Goal: Task Accomplishment & Management: Use online tool/utility

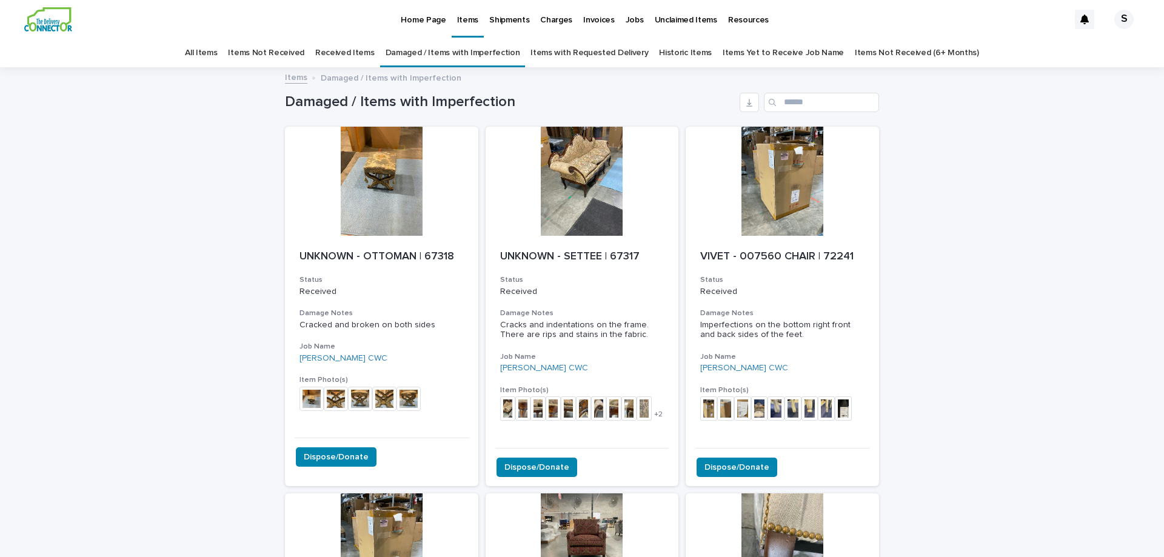
click at [217, 54] on link "All Items" at bounding box center [201, 53] width 32 height 28
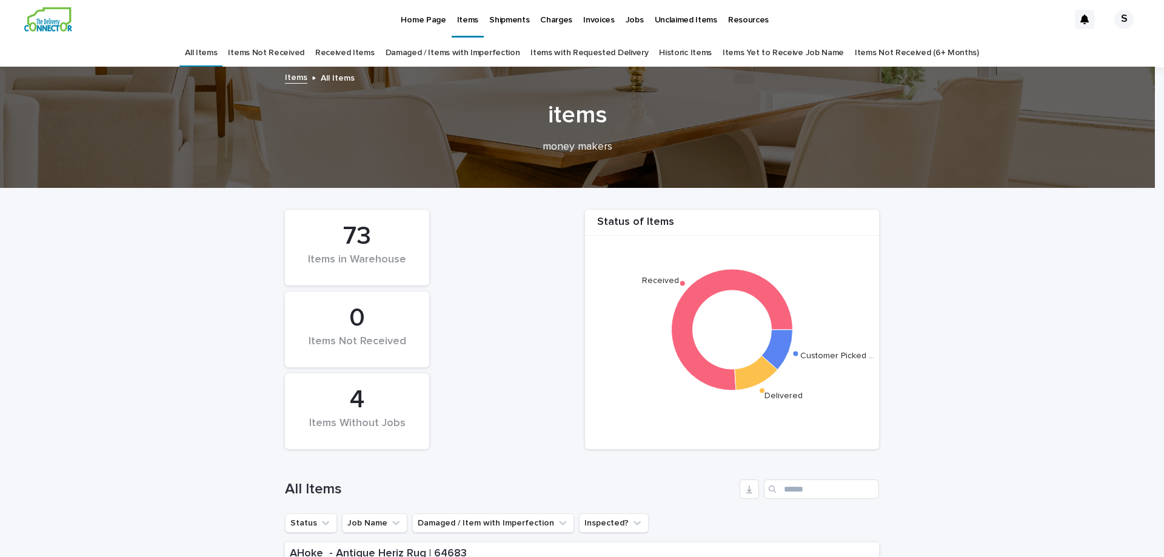
click at [372, 419] on div "Items Without Jobs" at bounding box center [356, 429] width 103 height 25
click at [767, 49] on link "Items Yet to Receive Job Name" at bounding box center [782, 53] width 121 height 28
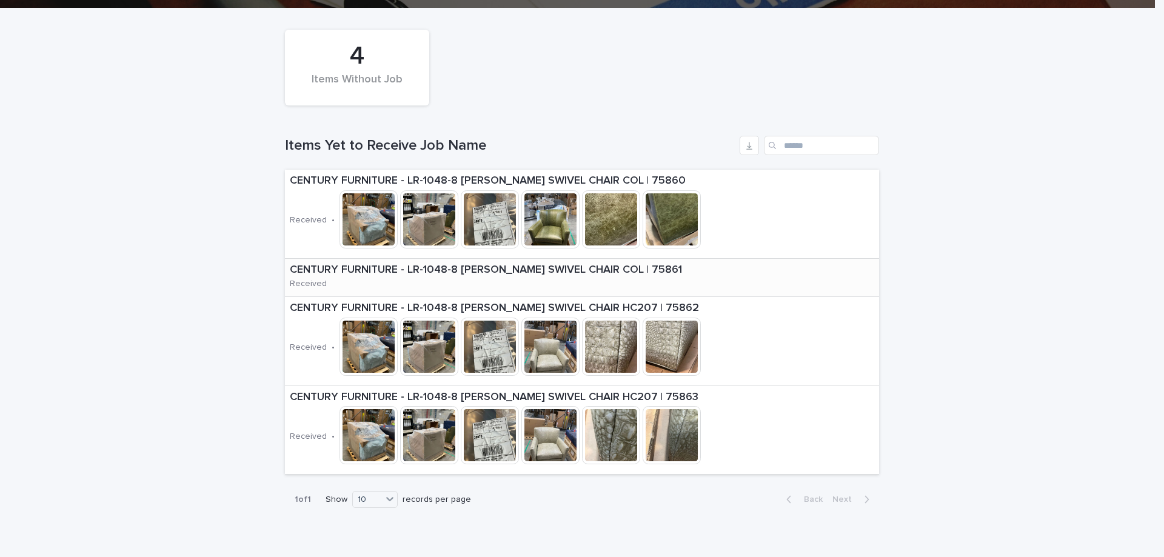
scroll to position [182, 0]
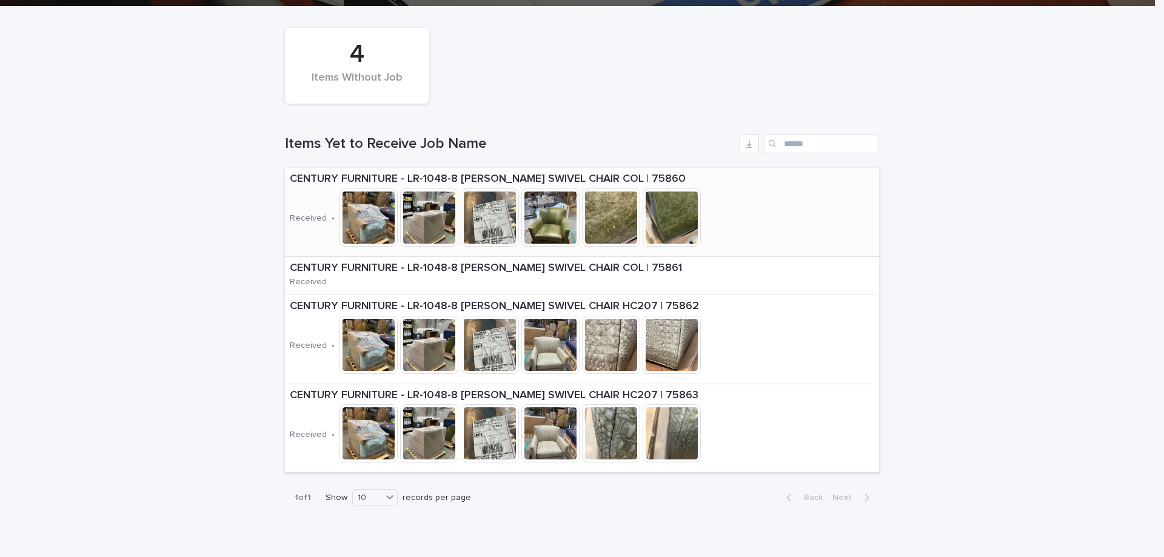
click at [738, 235] on div "CENTURY FURNITURE - LR-1048-8 [PERSON_NAME] SWIVEL CHAIR COL | 75860 Received •…" at bounding box center [582, 212] width 594 height 88
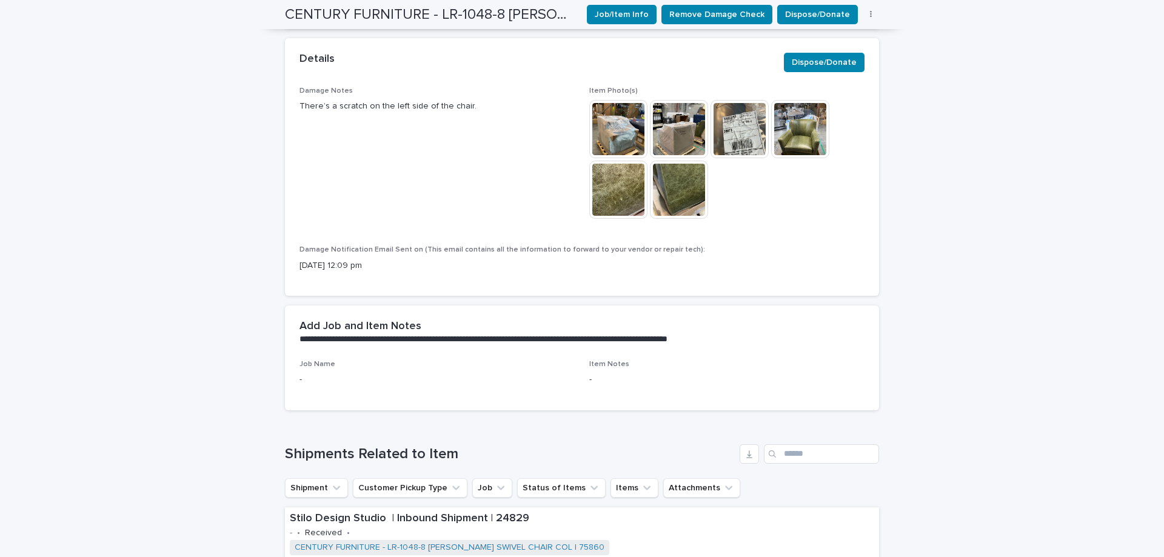
scroll to position [364, 0]
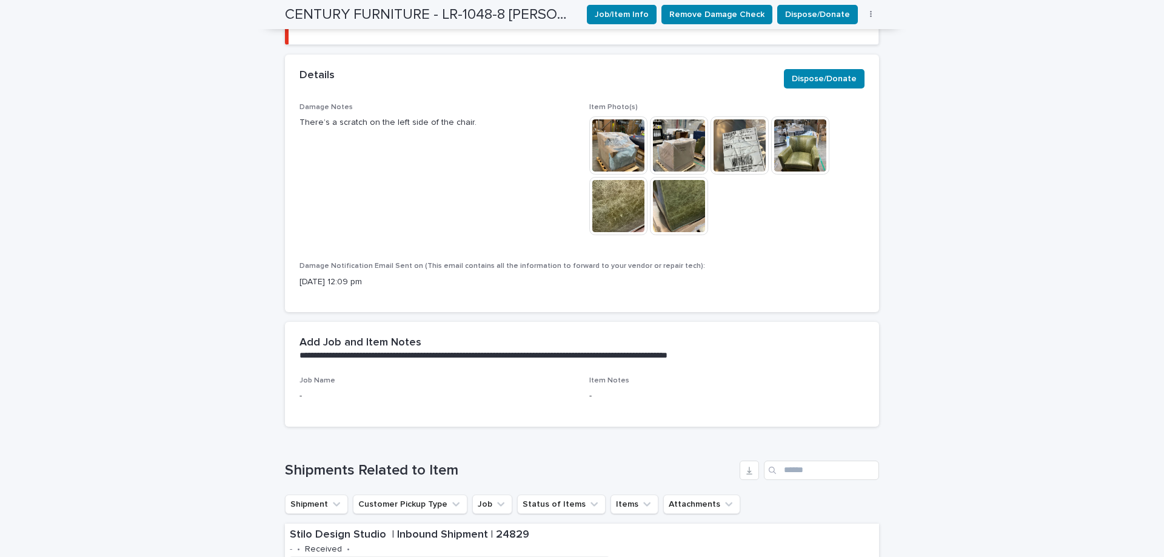
click at [314, 377] on span "Job Name" at bounding box center [317, 380] width 36 height 7
click at [307, 390] on p "-" at bounding box center [436, 396] width 275 height 13
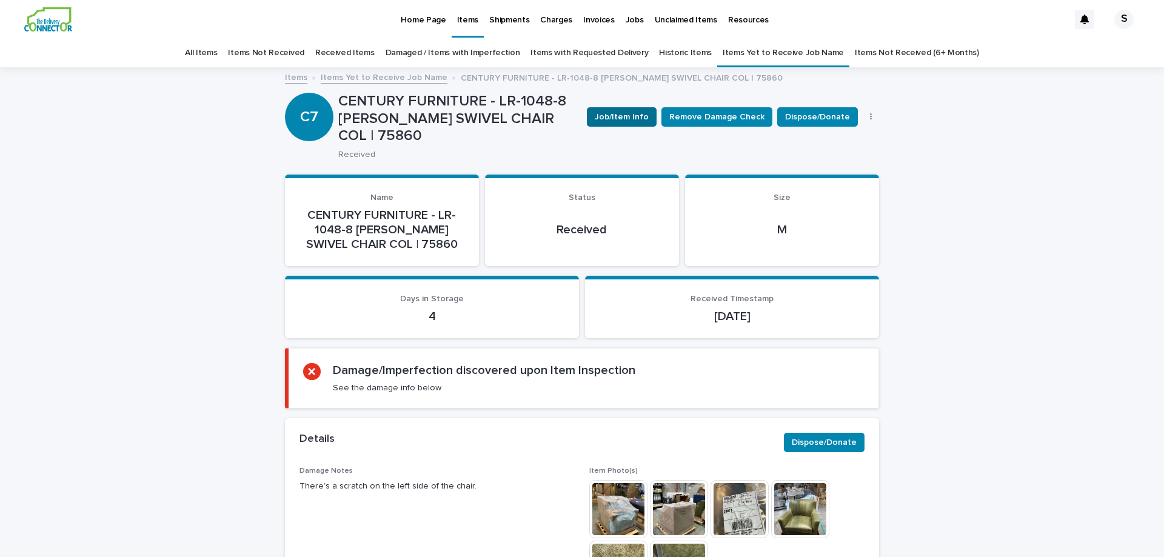
click at [635, 115] on span "Job/Item Info" at bounding box center [622, 117] width 54 height 12
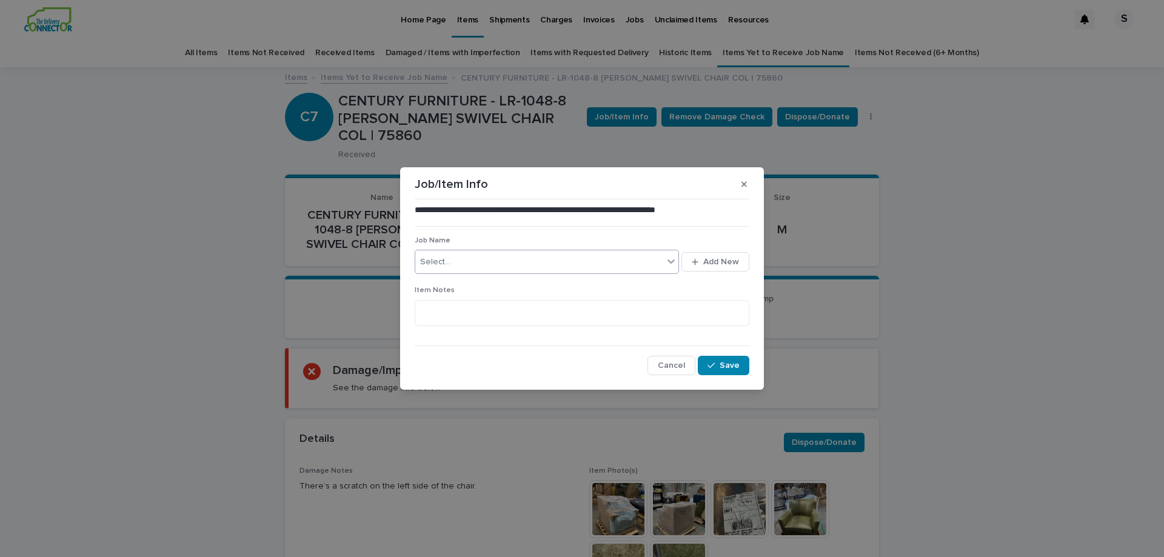
click at [473, 265] on div "Select..." at bounding box center [539, 262] width 248 height 20
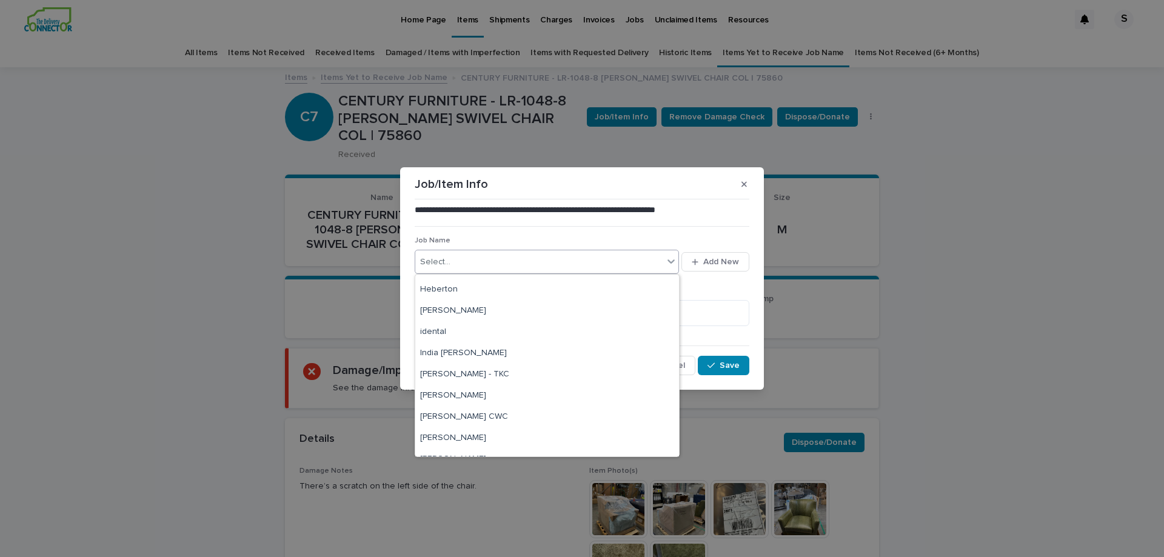
scroll to position [224, 0]
click at [454, 359] on div "[PERSON_NAME] CWC" at bounding box center [547, 357] width 264 height 21
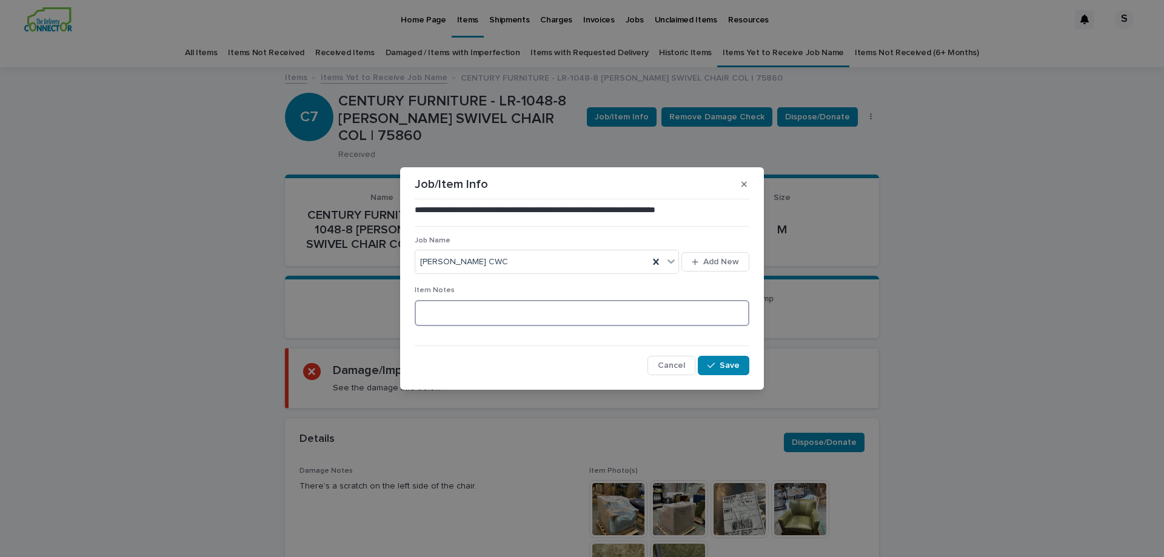
click at [458, 320] on textarea at bounding box center [582, 313] width 335 height 26
type textarea "*********"
click at [741, 364] on button "Save" at bounding box center [724, 365] width 52 height 19
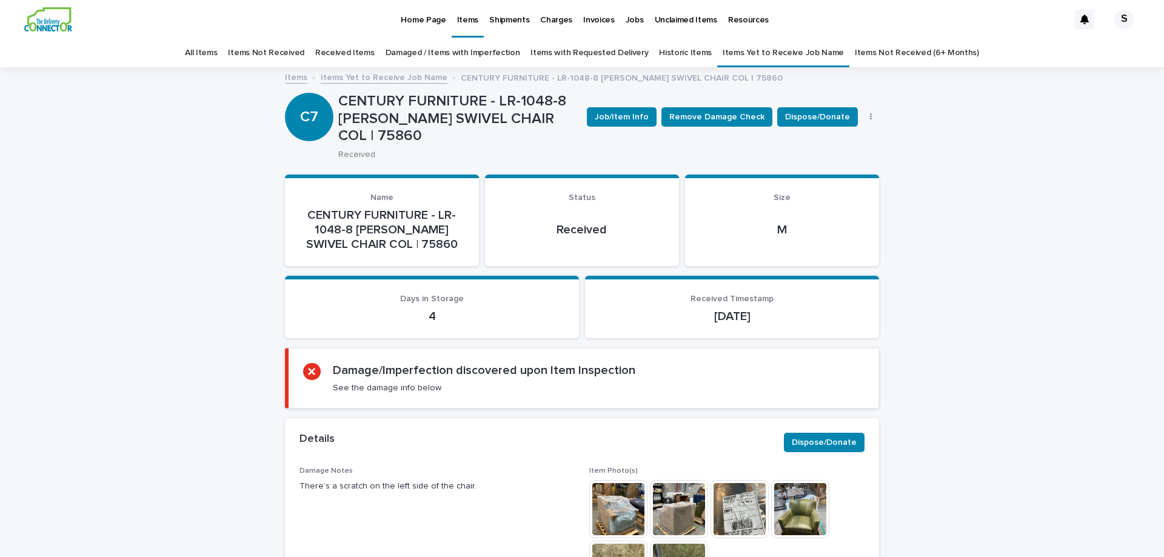
click at [398, 81] on link "Items Yet to Receive Job Name" at bounding box center [384, 77] width 127 height 14
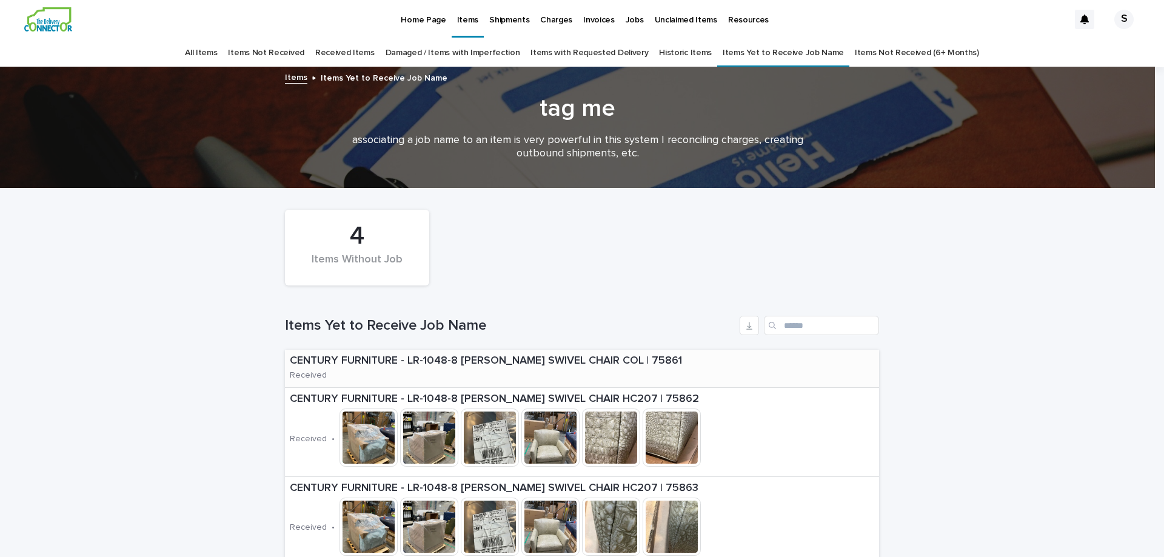
scroll to position [39, 0]
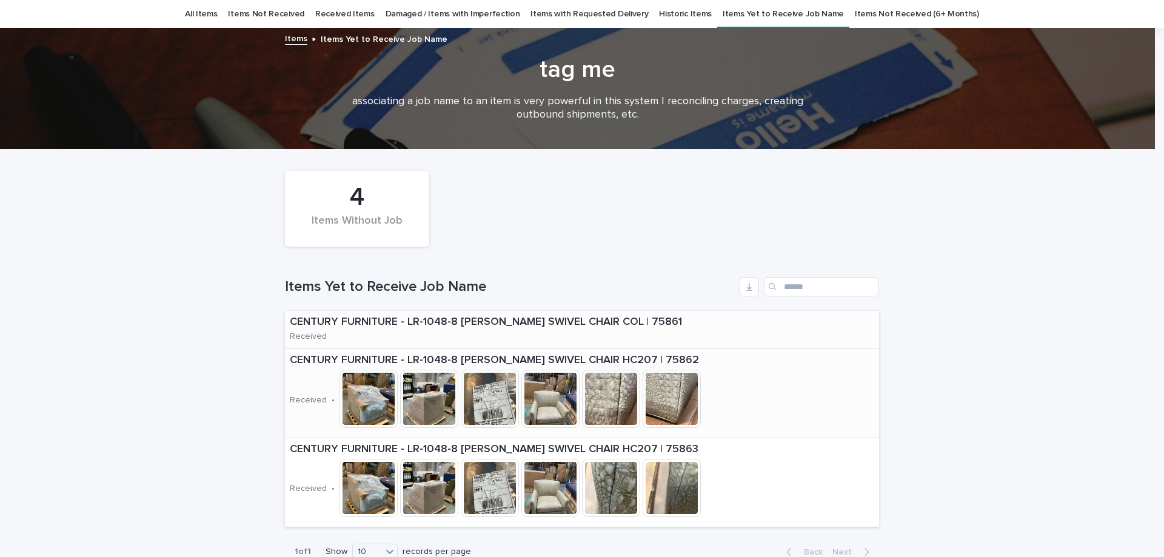
click at [753, 374] on div "CENTURY FURNITURE - LR-1048-8 [PERSON_NAME] SWIVEL CHAIR HC207 | 75862 Received…" at bounding box center [582, 393] width 594 height 88
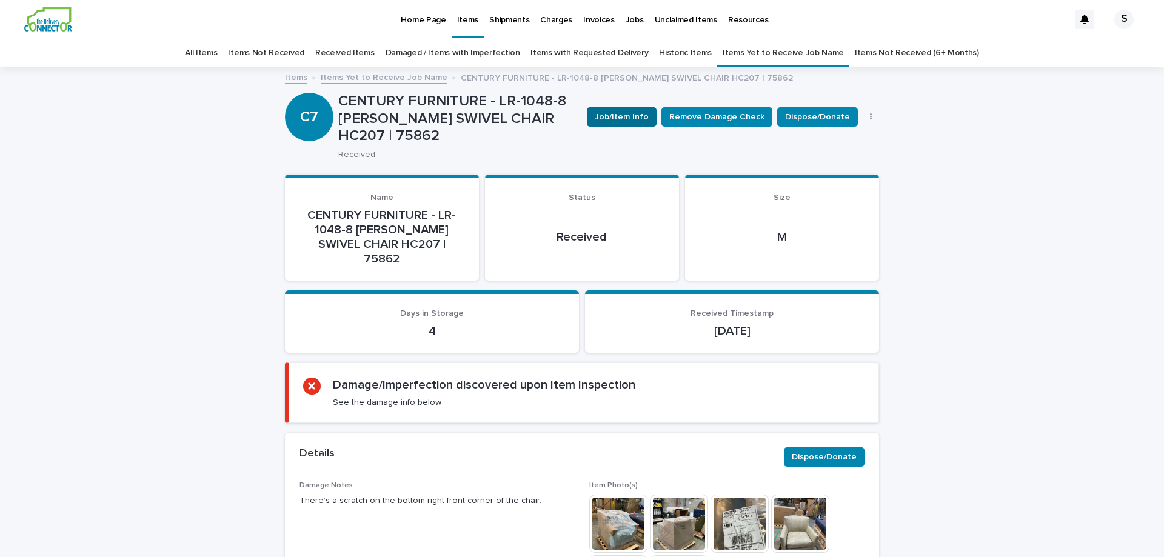
click at [639, 124] on button "Job/Item Info" at bounding box center [622, 116] width 70 height 19
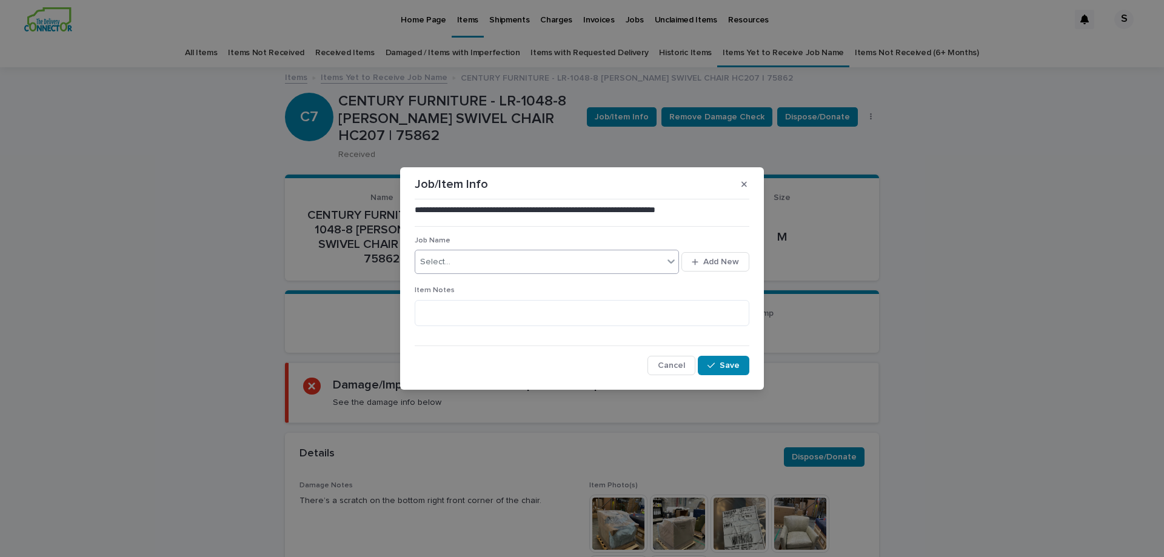
click at [469, 266] on div "Select..." at bounding box center [539, 262] width 248 height 20
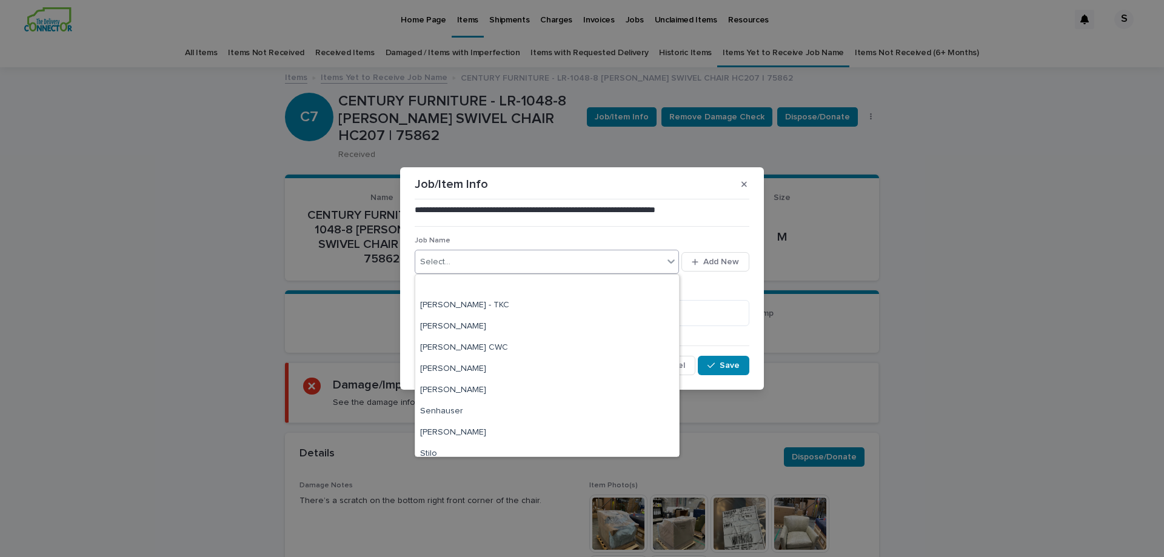
scroll to position [285, 0]
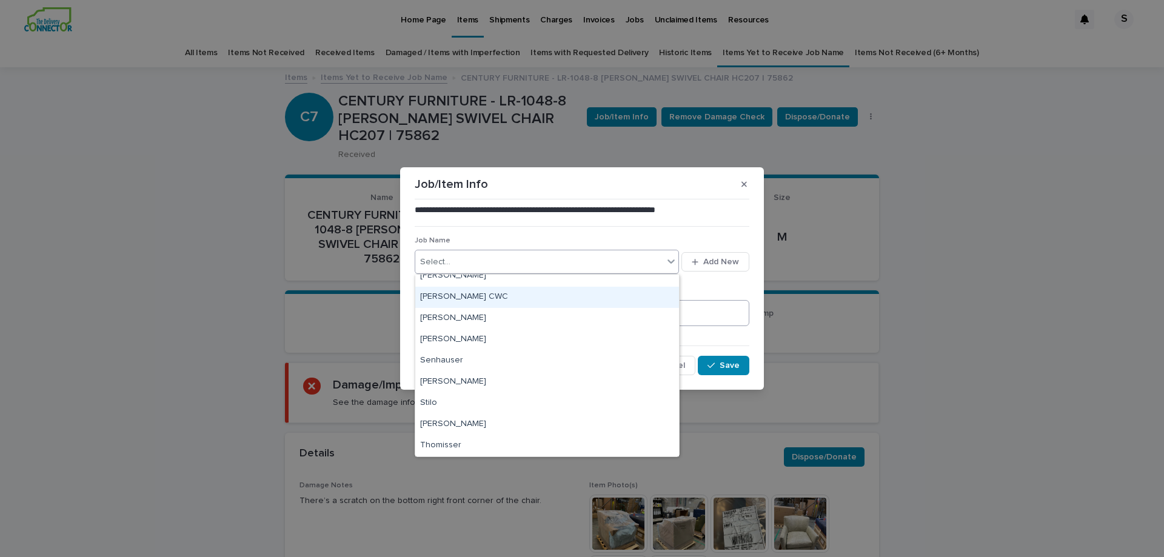
drag, startPoint x: 467, startPoint y: 311, endPoint x: 455, endPoint y: 301, distance: 15.1
click at [455, 300] on div "[PERSON_NAME] CWC" at bounding box center [547, 297] width 264 height 21
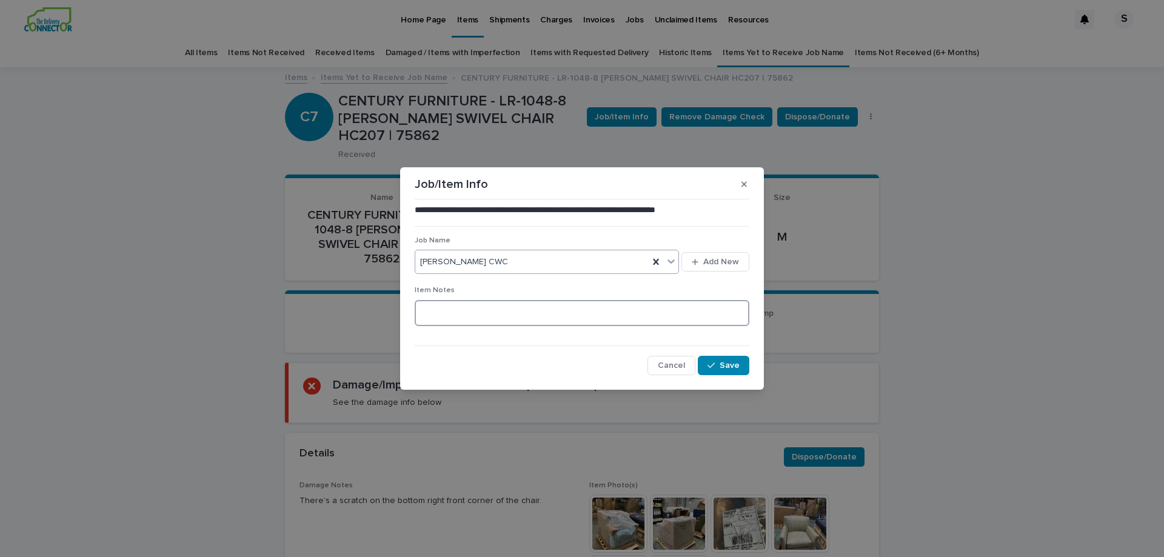
click at [453, 311] on textarea at bounding box center [582, 313] width 335 height 26
type textarea "*********"
click at [729, 359] on button "Save" at bounding box center [724, 365] width 52 height 19
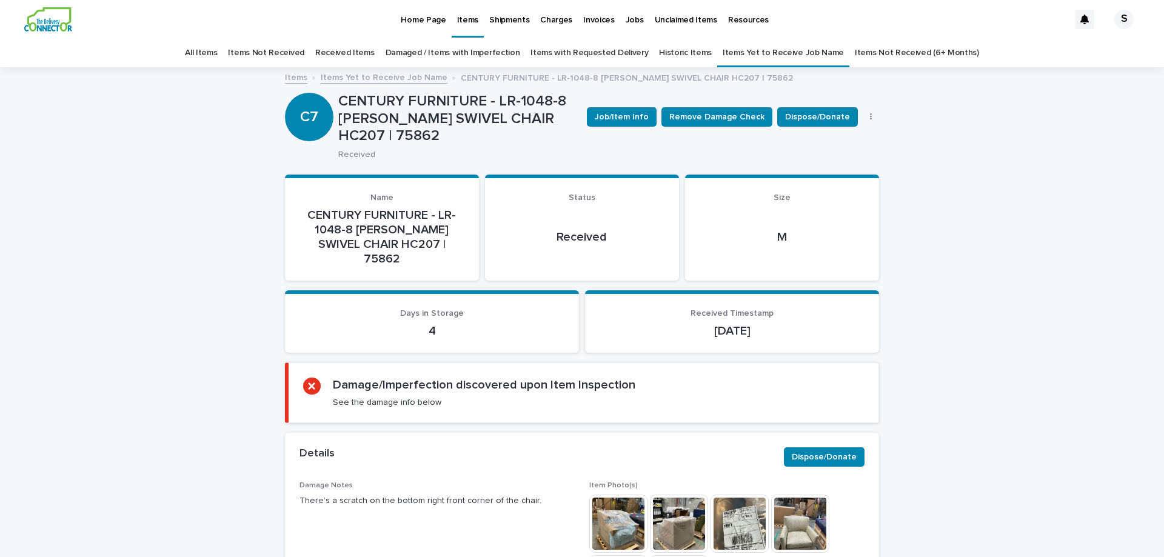
click at [776, 58] on link "Items Yet to Receive Job Name" at bounding box center [782, 53] width 121 height 28
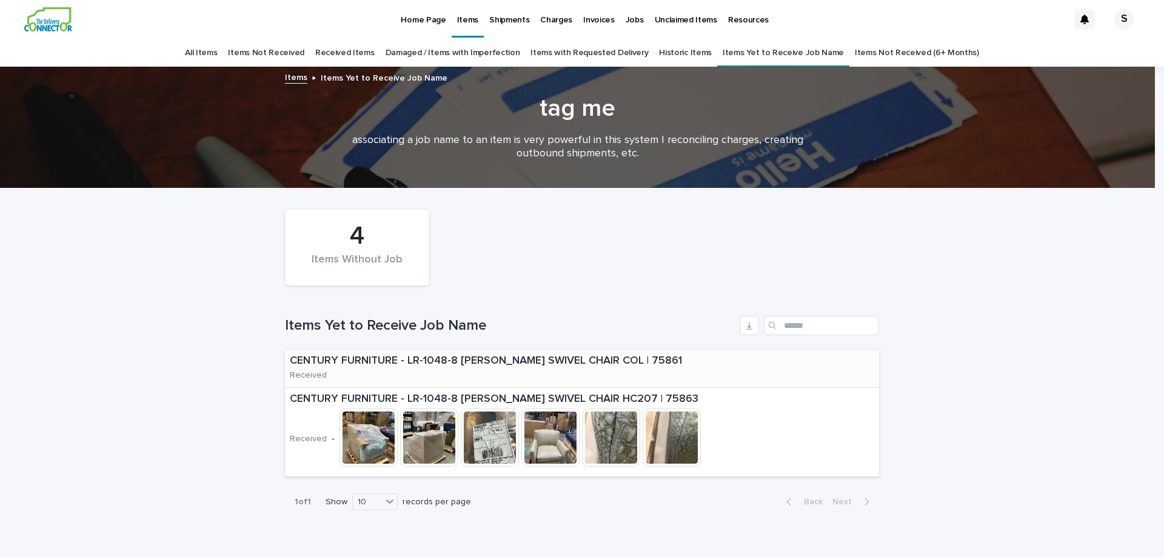
click at [711, 369] on div "CENTURY FURNITURE - LR-1048-8 [PERSON_NAME] SWIVEL CHAIR COL | 75861 Received" at bounding box center [582, 369] width 594 height 38
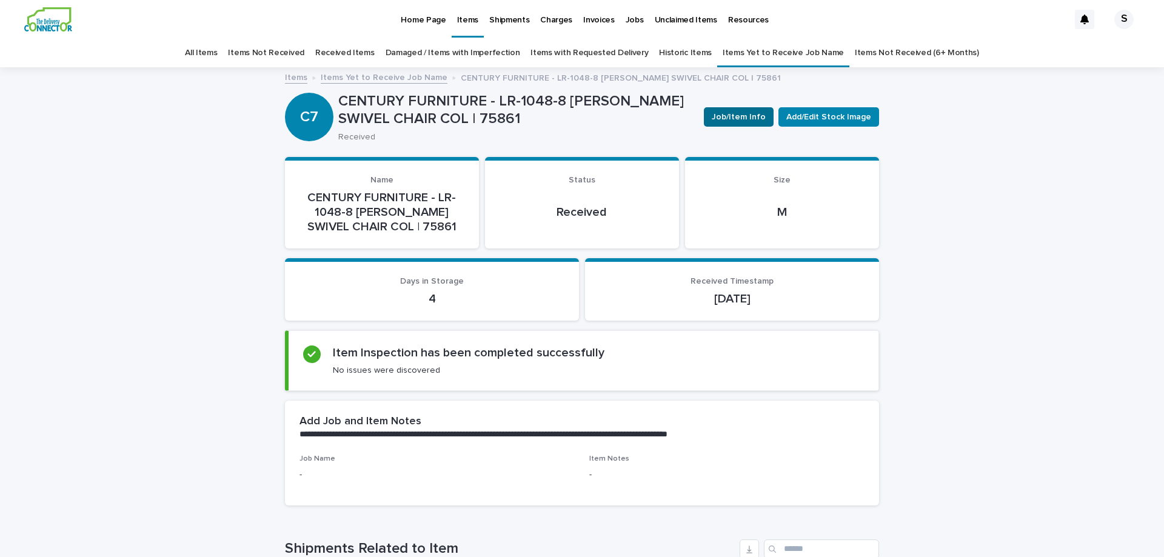
click at [727, 119] on span "Job/Item Info" at bounding box center [738, 117] width 54 height 12
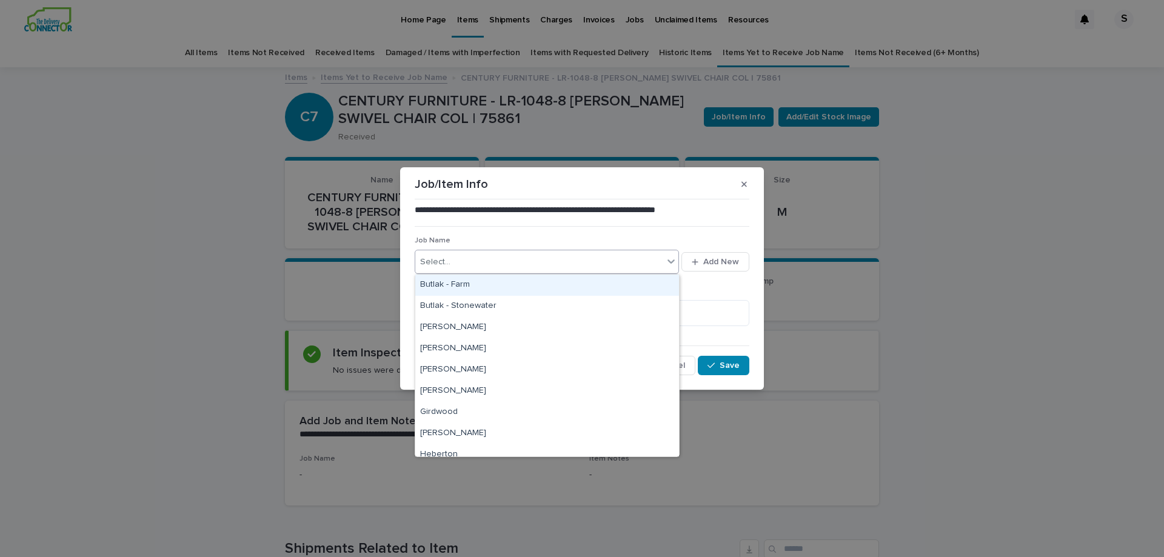
click at [553, 261] on div "Select..." at bounding box center [539, 262] width 248 height 20
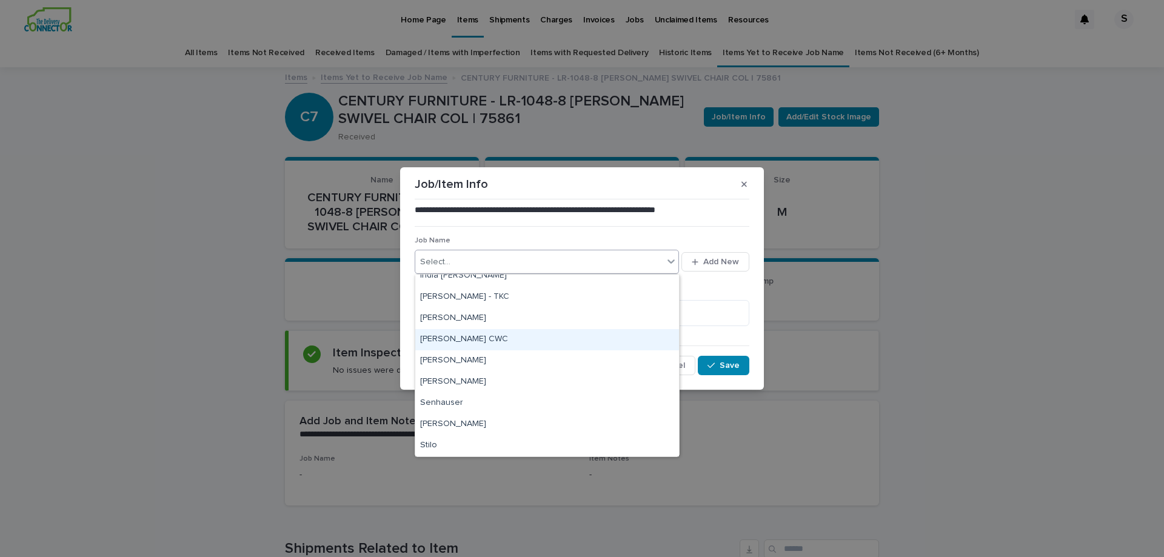
click at [424, 333] on div "[PERSON_NAME] CWC" at bounding box center [547, 339] width 264 height 21
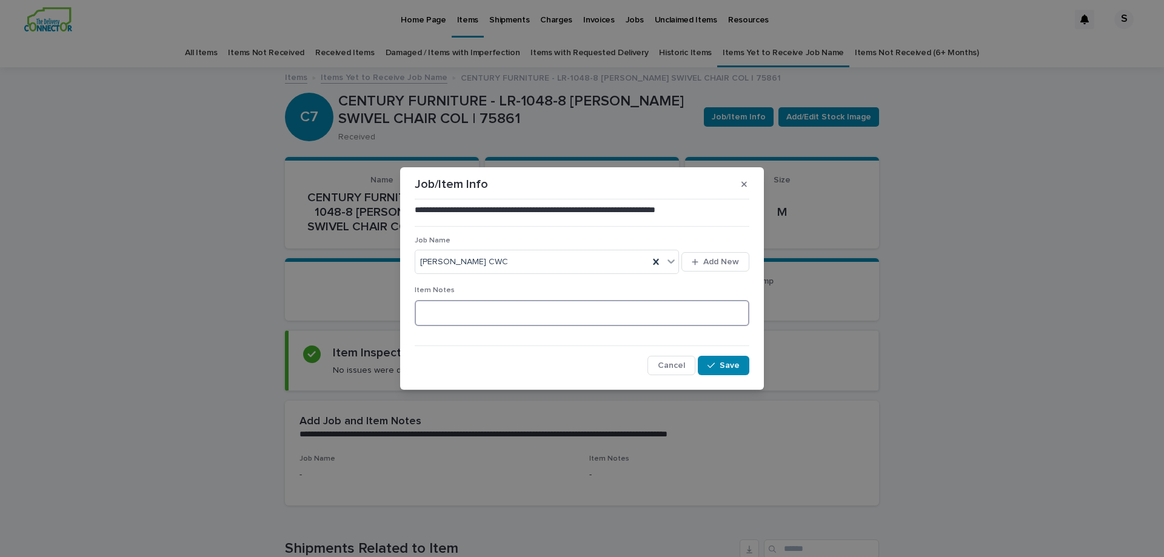
click at [442, 312] on textarea at bounding box center [582, 313] width 335 height 26
type textarea "*********"
click at [739, 356] on button "Save" at bounding box center [724, 365] width 52 height 19
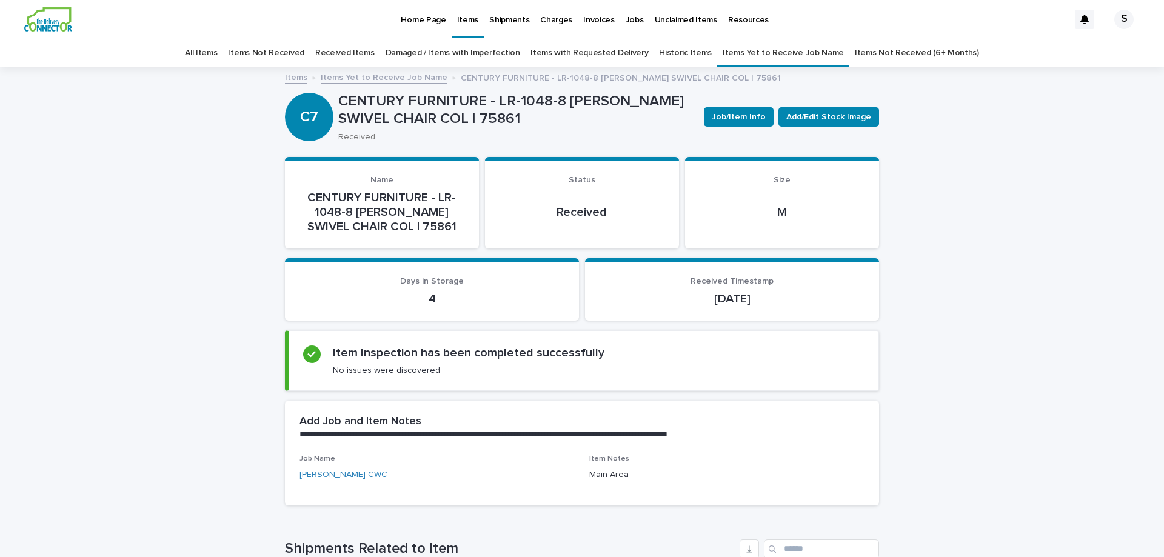
click at [776, 53] on link "Items Yet to Receive Job Name" at bounding box center [782, 53] width 121 height 28
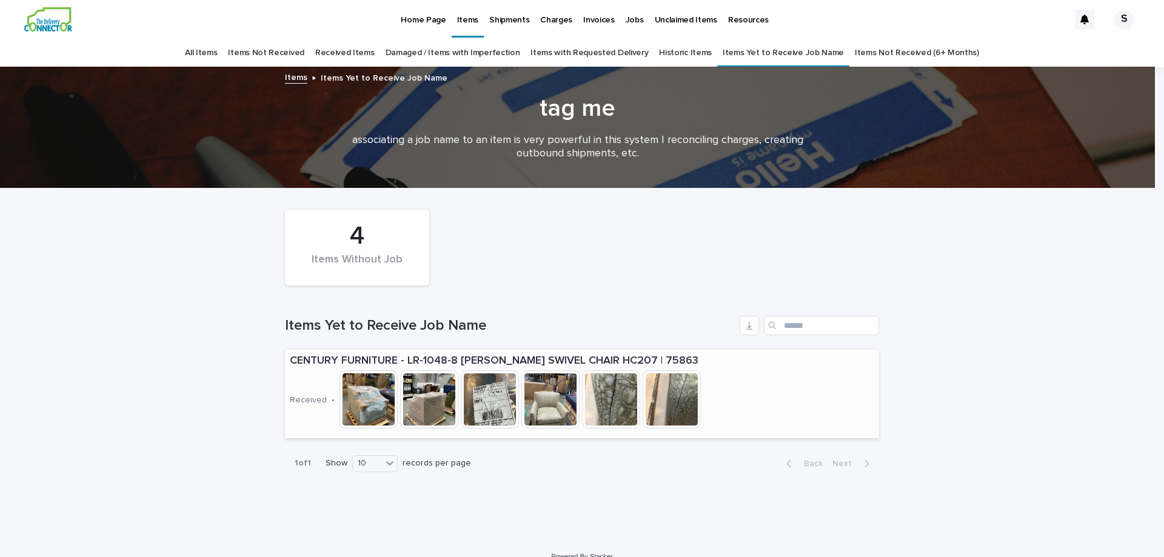
click at [819, 390] on div "CENTURY FURNITURE - LR-1048-8 [PERSON_NAME] SWIVEL CHAIR HC207 | 75863 Received…" at bounding box center [582, 394] width 594 height 88
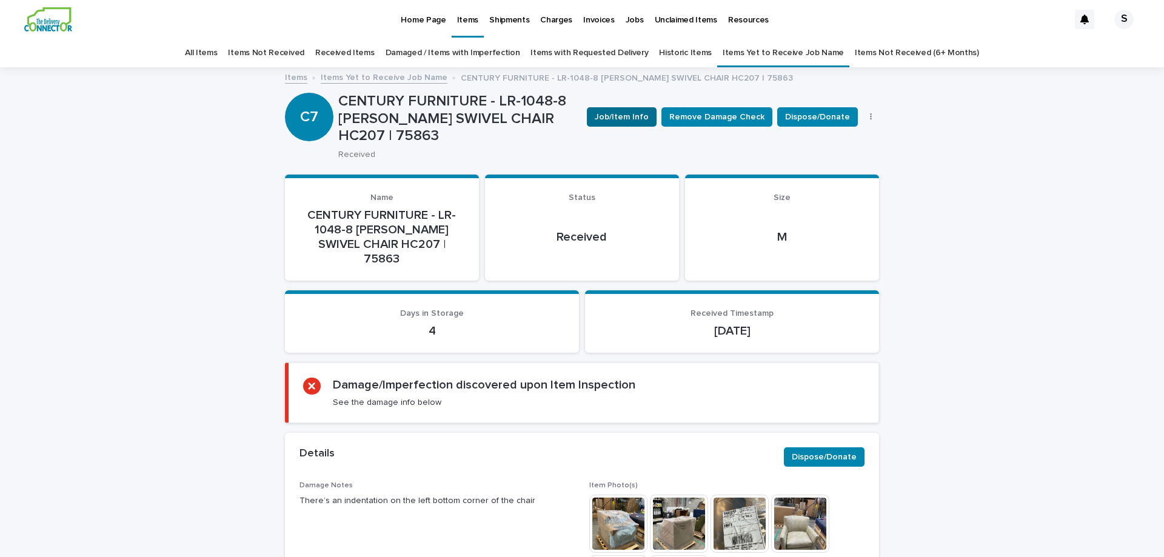
click at [634, 118] on span "Job/Item Info" at bounding box center [622, 117] width 54 height 12
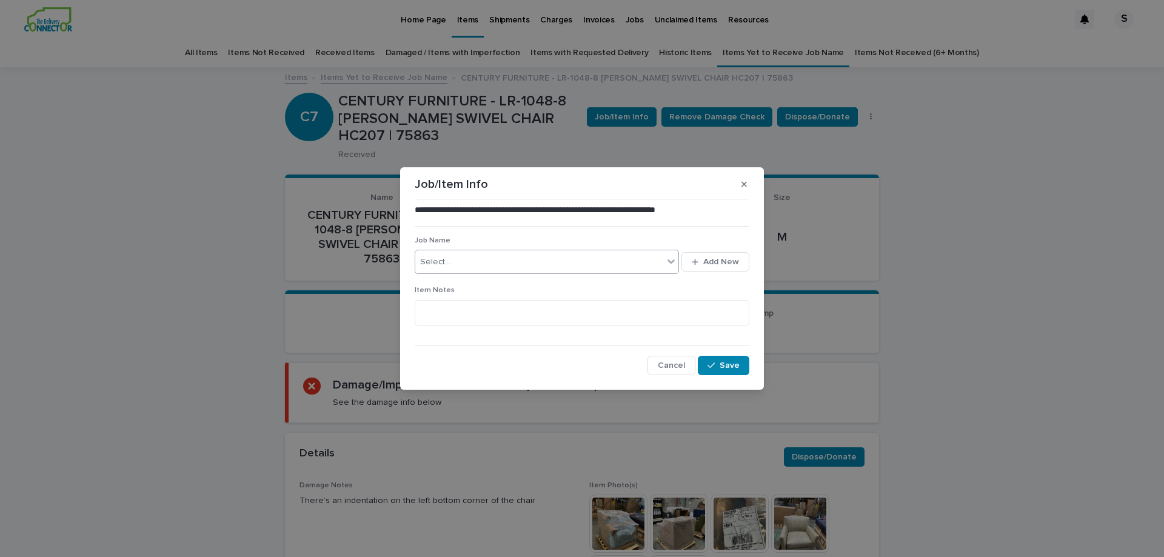
click at [534, 268] on div "Select..." at bounding box center [539, 262] width 248 height 20
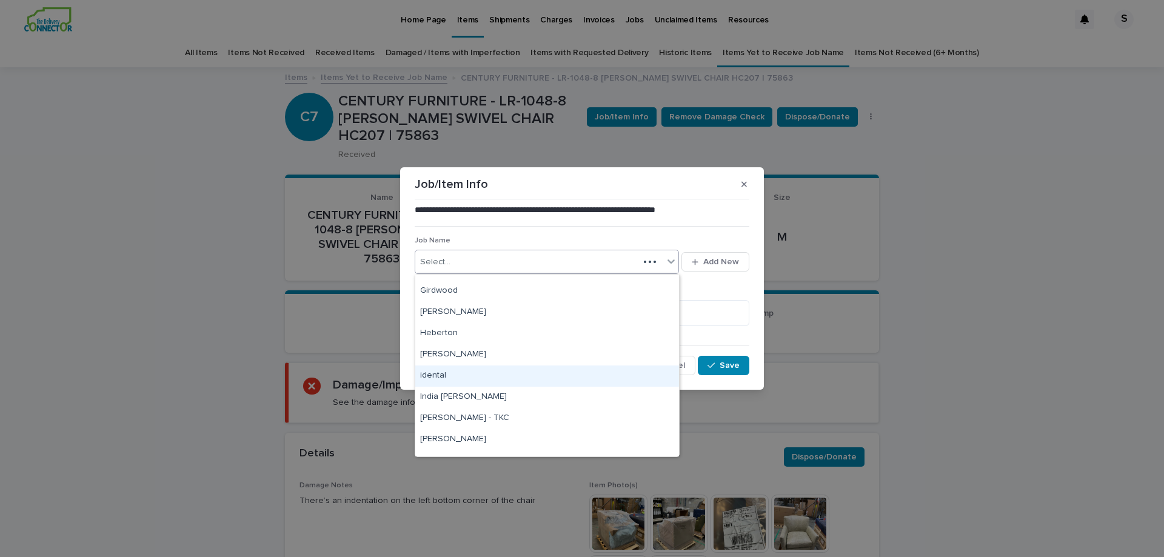
scroll to position [182, 0]
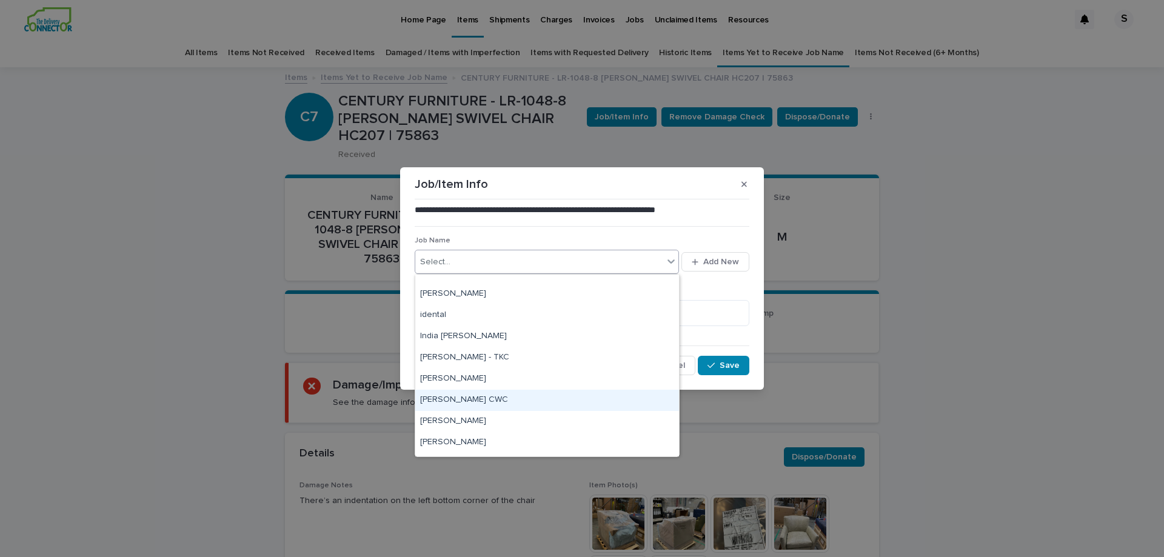
click at [471, 405] on div "[PERSON_NAME] CWC" at bounding box center [547, 400] width 264 height 21
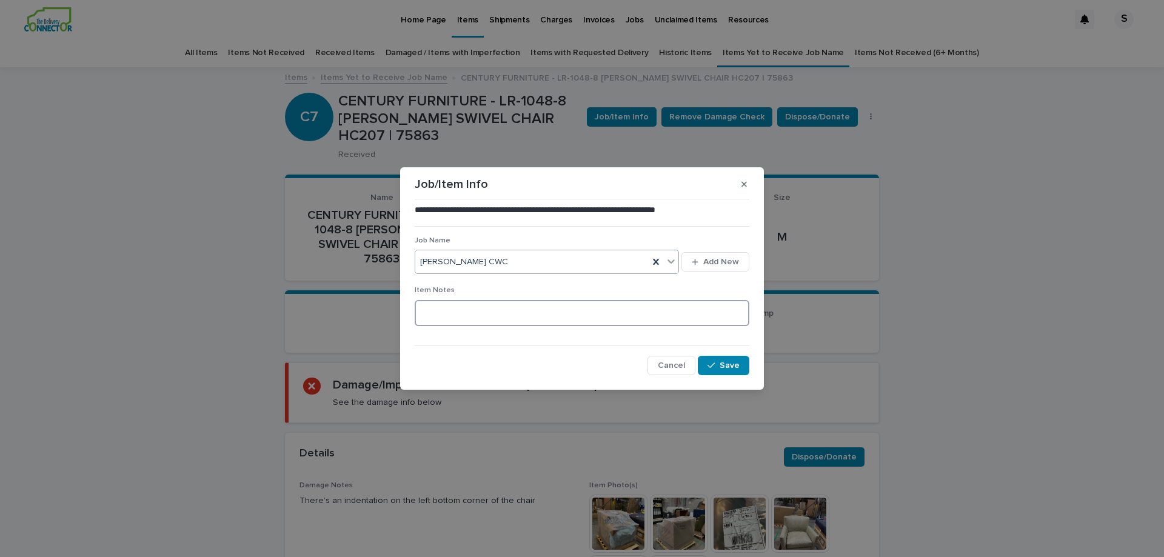
click at [453, 310] on textarea at bounding box center [582, 313] width 335 height 26
type textarea "*********"
click at [742, 371] on button "Save" at bounding box center [724, 365] width 52 height 19
